Goal: Answer question/provide support

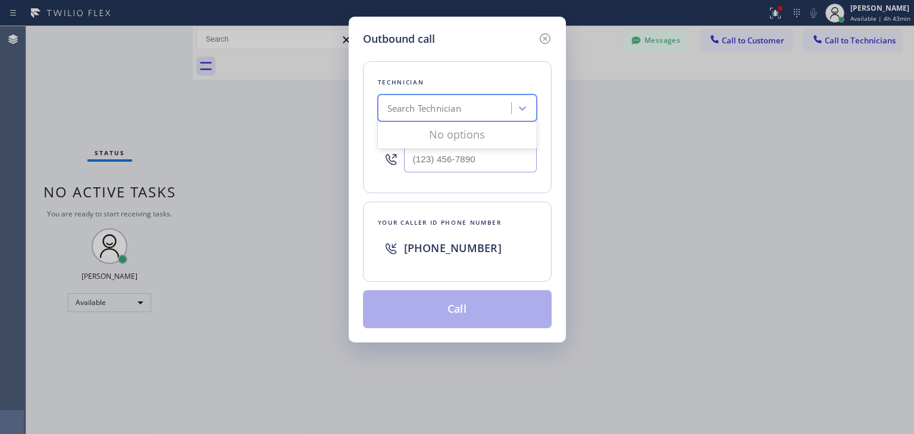
click at [476, 113] on div "Search Technician" at bounding box center [446, 108] width 130 height 21
type input "ibragim"
click at [458, 131] on div "[PERSON_NAME]" at bounding box center [457, 133] width 159 height 21
type input "[PHONE_NUMBER]"
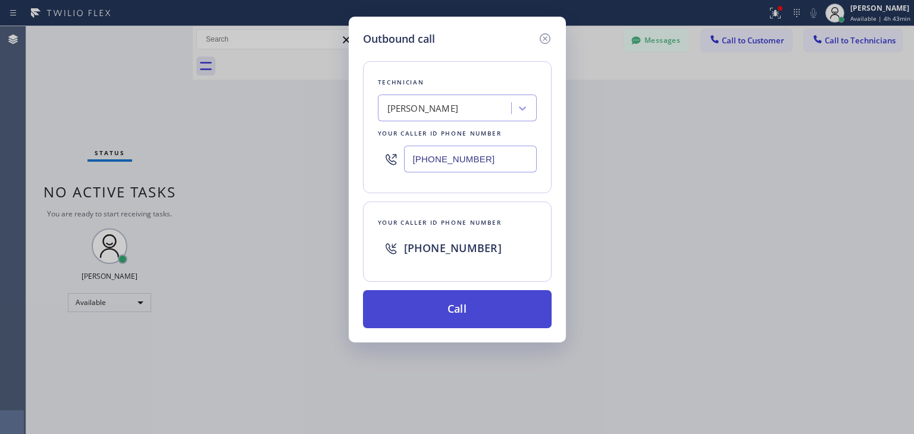
click at [478, 301] on button "Call" at bounding box center [457, 309] width 189 height 38
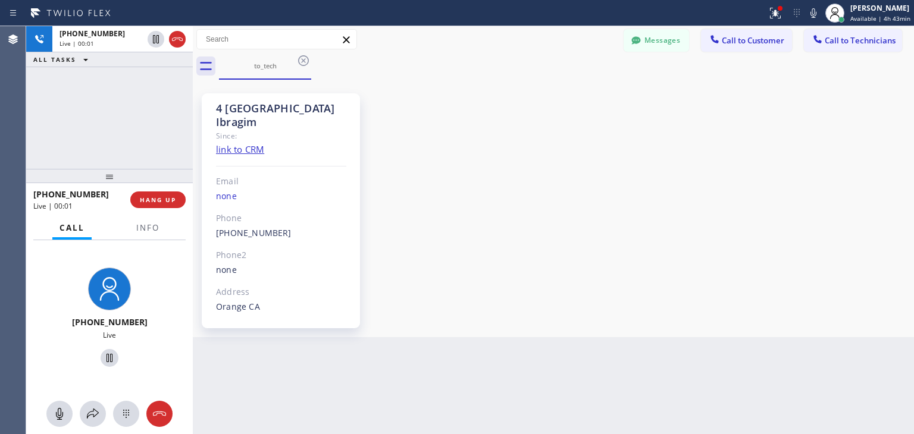
scroll to position [33, 0]
click at [302, 58] on icon at bounding box center [303, 61] width 14 height 14
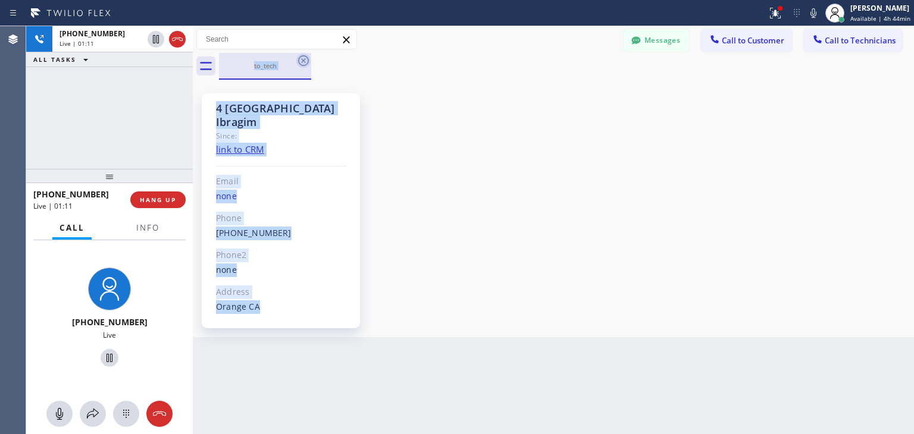
click at [302, 58] on div "to_tech" at bounding box center [566, 66] width 695 height 27
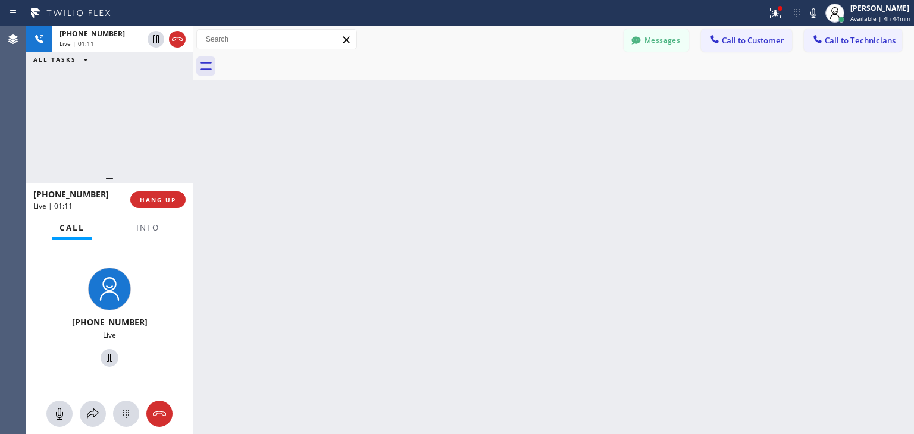
click at [302, 58] on div at bounding box center [566, 66] width 695 height 27
click at [193, 122] on div at bounding box center [193, 230] width 0 height 408
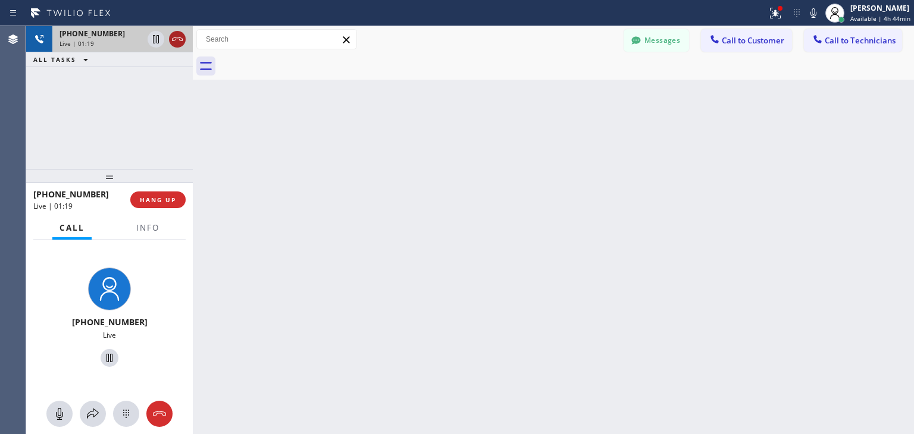
click at [175, 41] on icon at bounding box center [177, 39] width 14 height 14
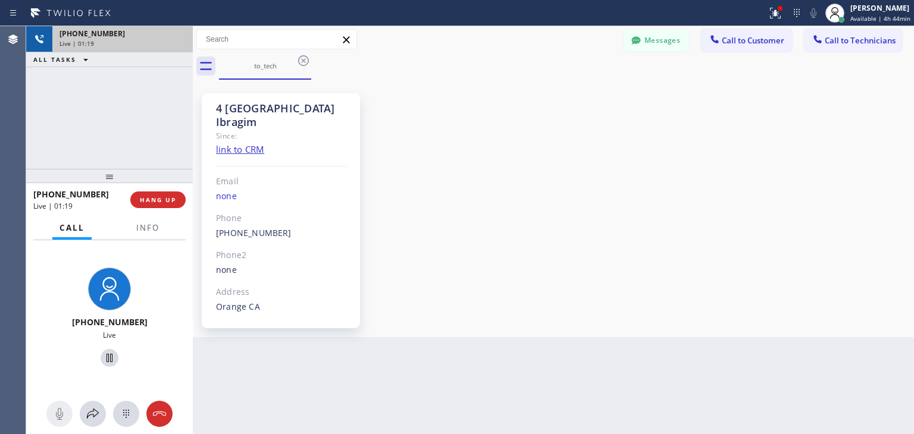
click at [175, 41] on div "Live | 01:19" at bounding box center [123, 43] width 126 height 8
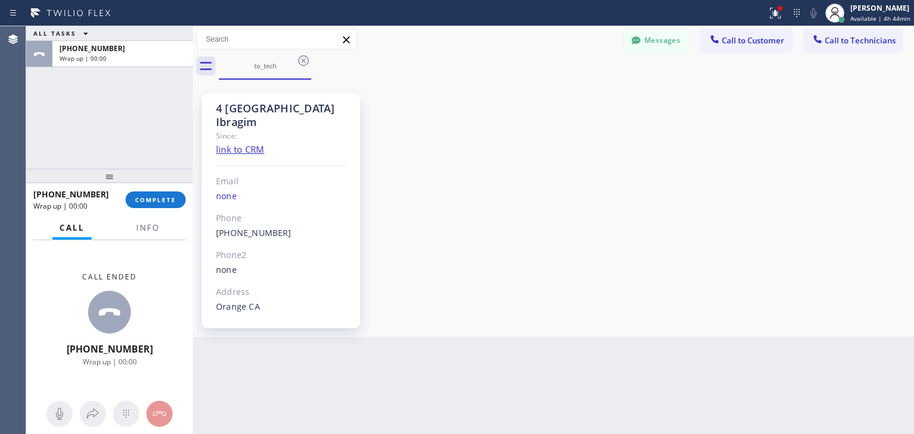
click at [175, 54] on div "Wrap up | 00:00" at bounding box center [123, 58] width 126 height 8
drag, startPoint x: 175, startPoint y: 41, endPoint x: 164, endPoint y: 220, distance: 178.9
click at [164, 220] on div "ALL TASKS ALL TASKS ACTIVE TASKS TASKS IN WRAP UP [PHONE_NUMBER] Wrap up | 00:0…" at bounding box center [109, 230] width 167 height 408
click at [173, 206] on button "COMPLETE" at bounding box center [156, 200] width 60 height 17
